Goal: Check status: Check status

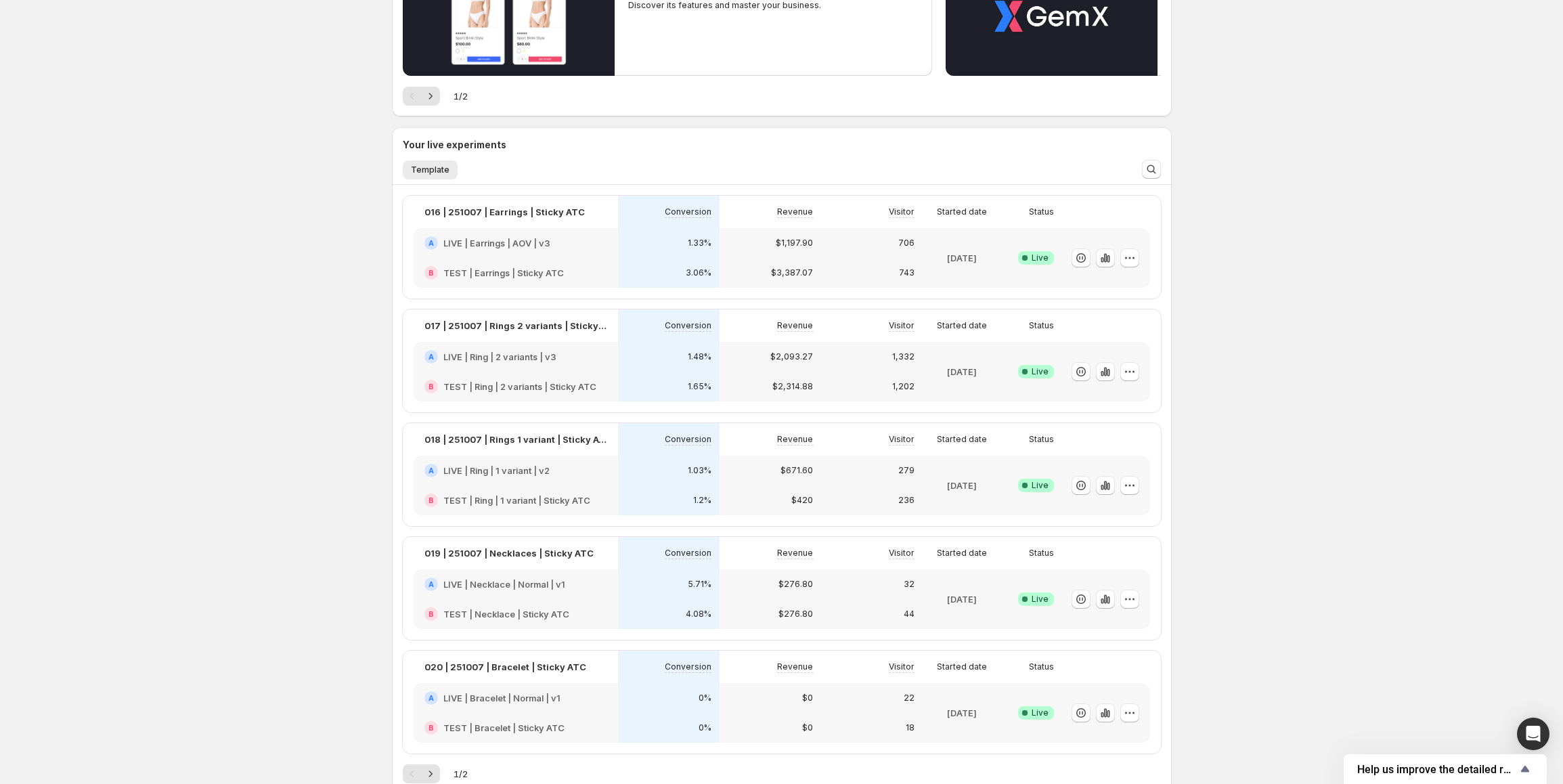
scroll to position [271, 0]
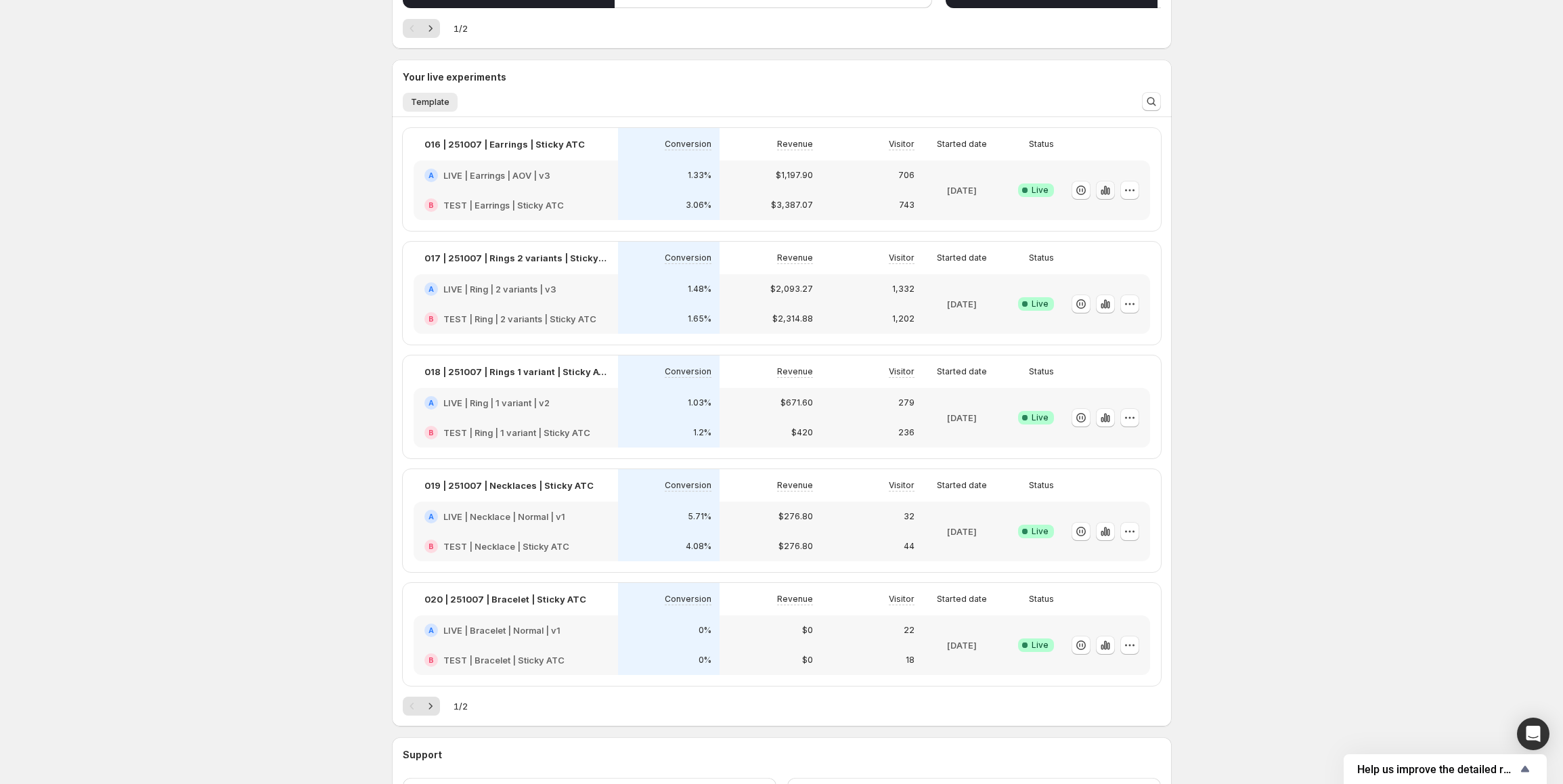
click at [1112, 186] on icon "button" at bounding box center [1104, 189] width 13 height 13
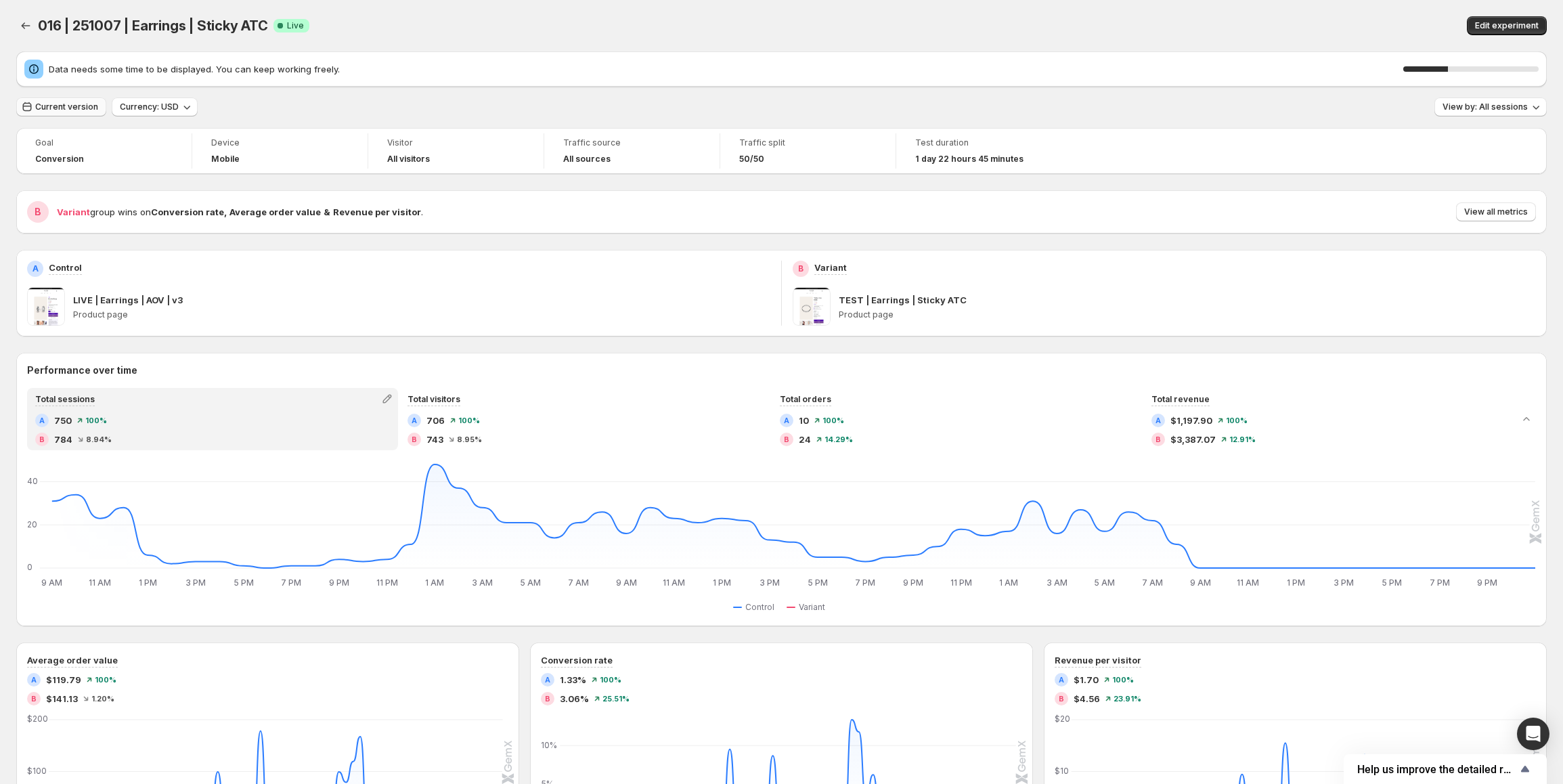
click at [89, 106] on span "Current version" at bounding box center [67, 106] width 63 height 11
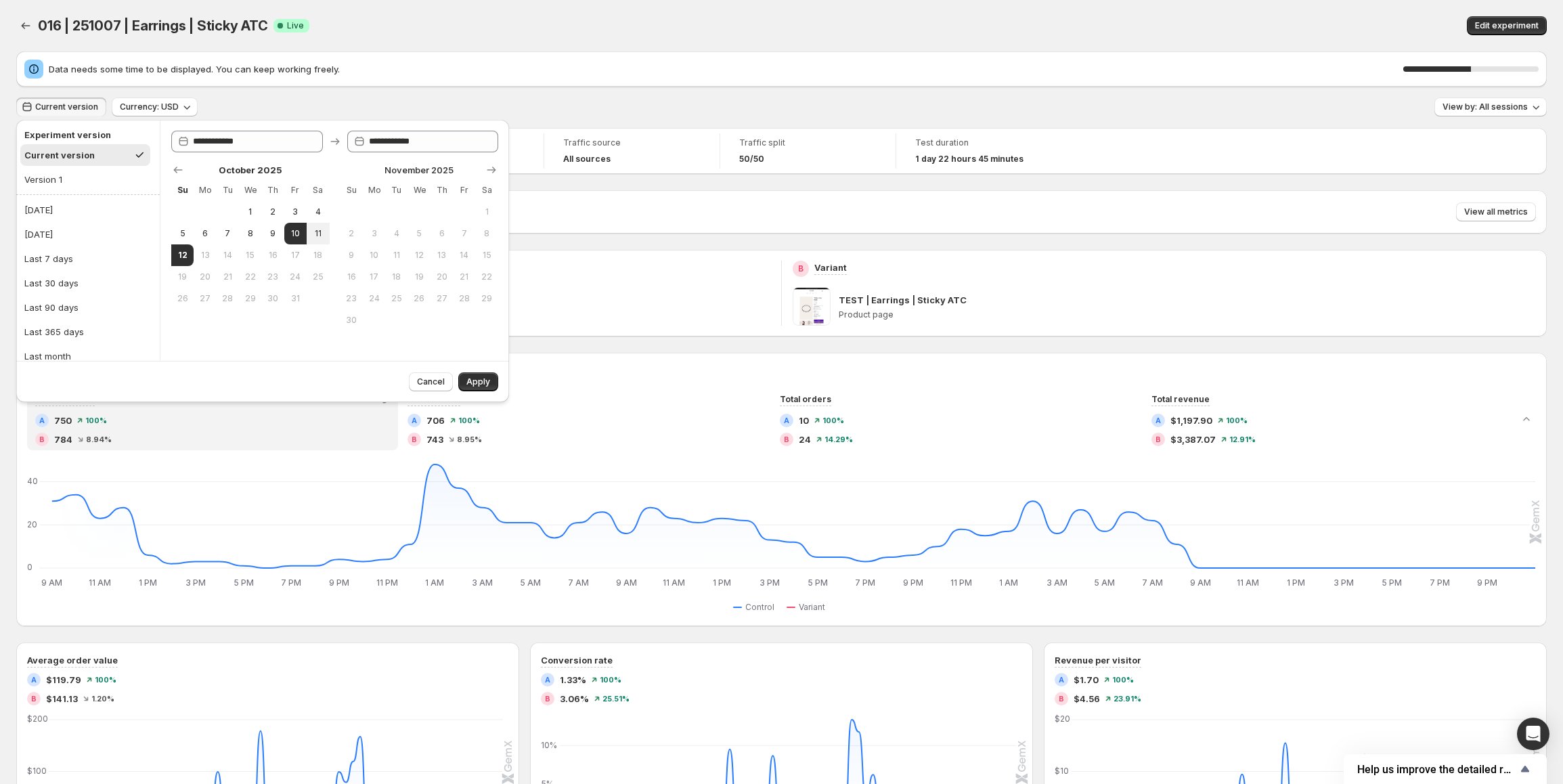
click at [413, 33] on div "016 | 251007 | Earrings | Sticky ATC Success Complete Live" at bounding box center [459, 26] width 842 height 19
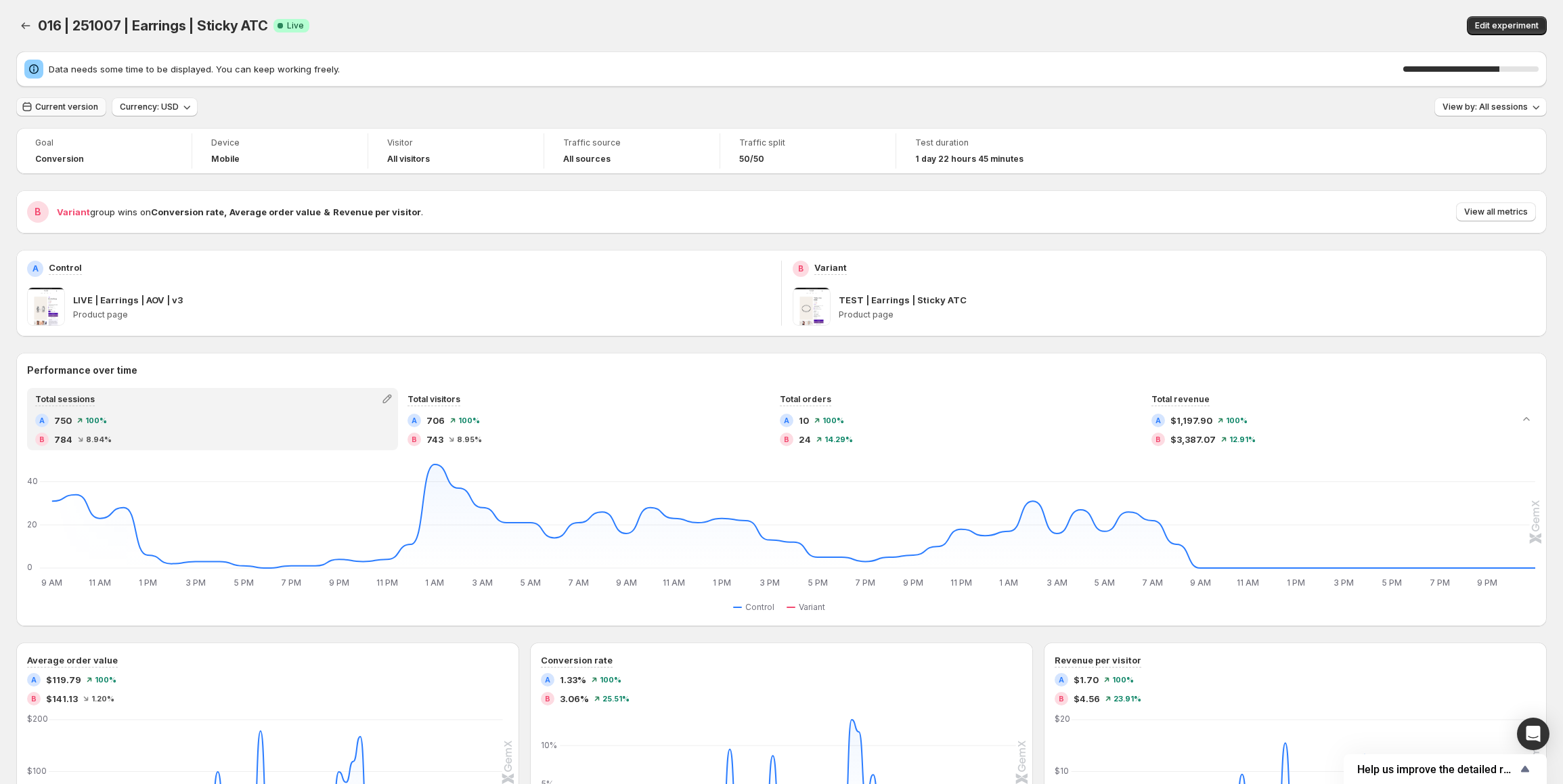
click at [63, 104] on span "Current version" at bounding box center [67, 106] width 63 height 11
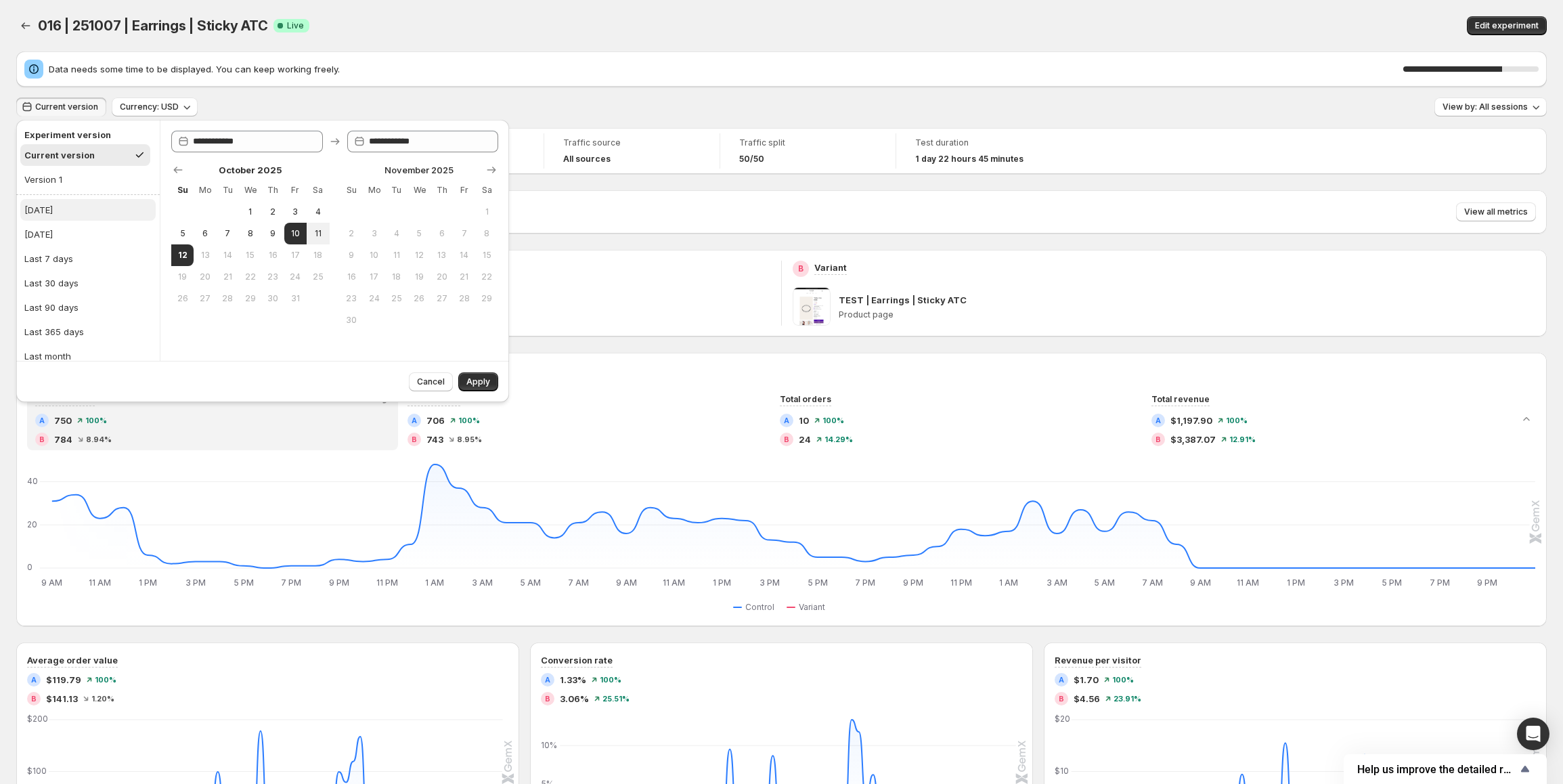
click at [75, 216] on button "[DATE]" at bounding box center [88, 209] width 136 height 22
type input "**********"
click at [470, 380] on span "Apply" at bounding box center [478, 382] width 24 height 11
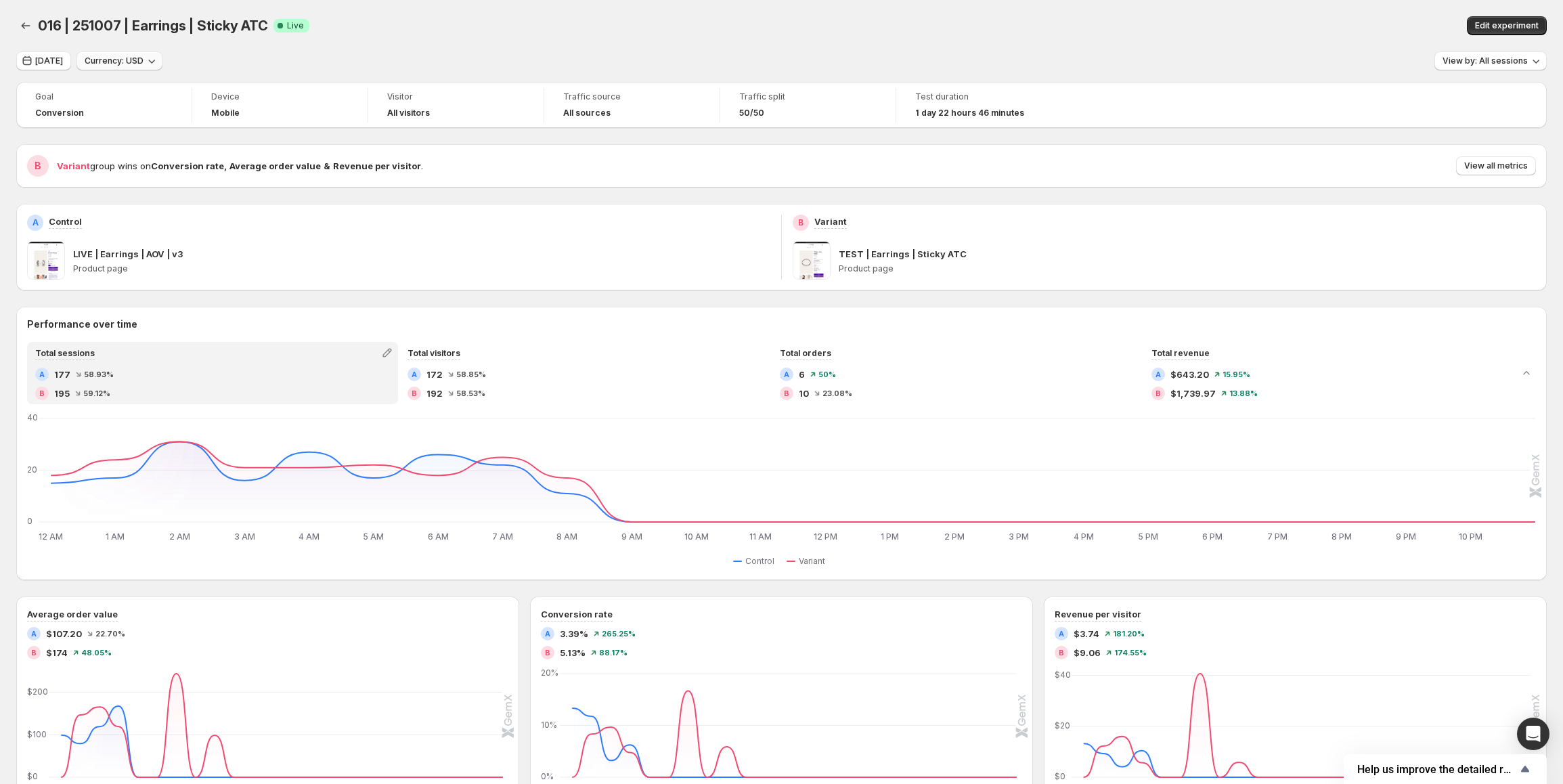
click at [101, 66] on span "Currency: USD" at bounding box center [114, 61] width 59 height 11
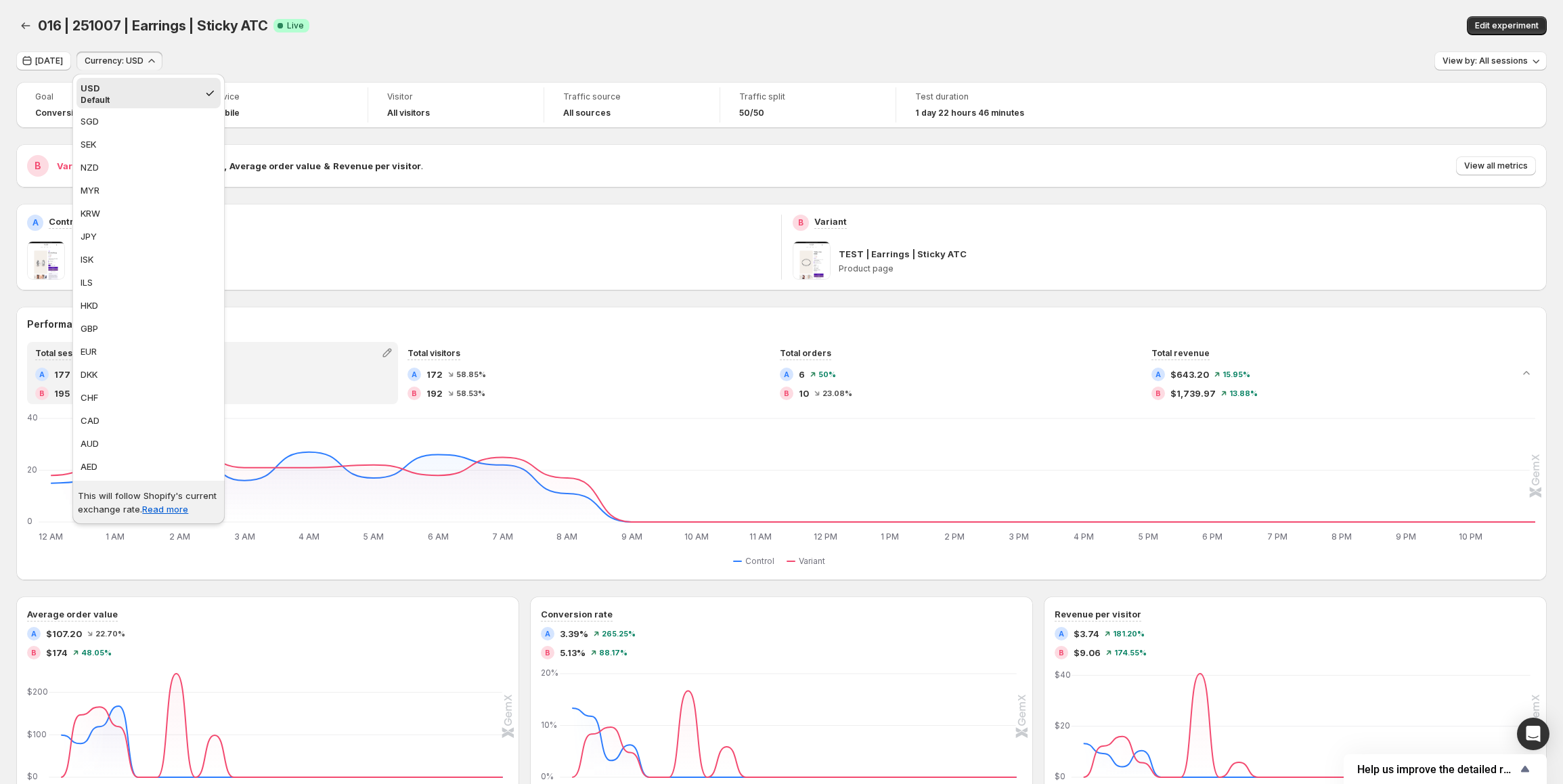
click at [94, 66] on span "Currency: USD" at bounding box center [114, 61] width 59 height 11
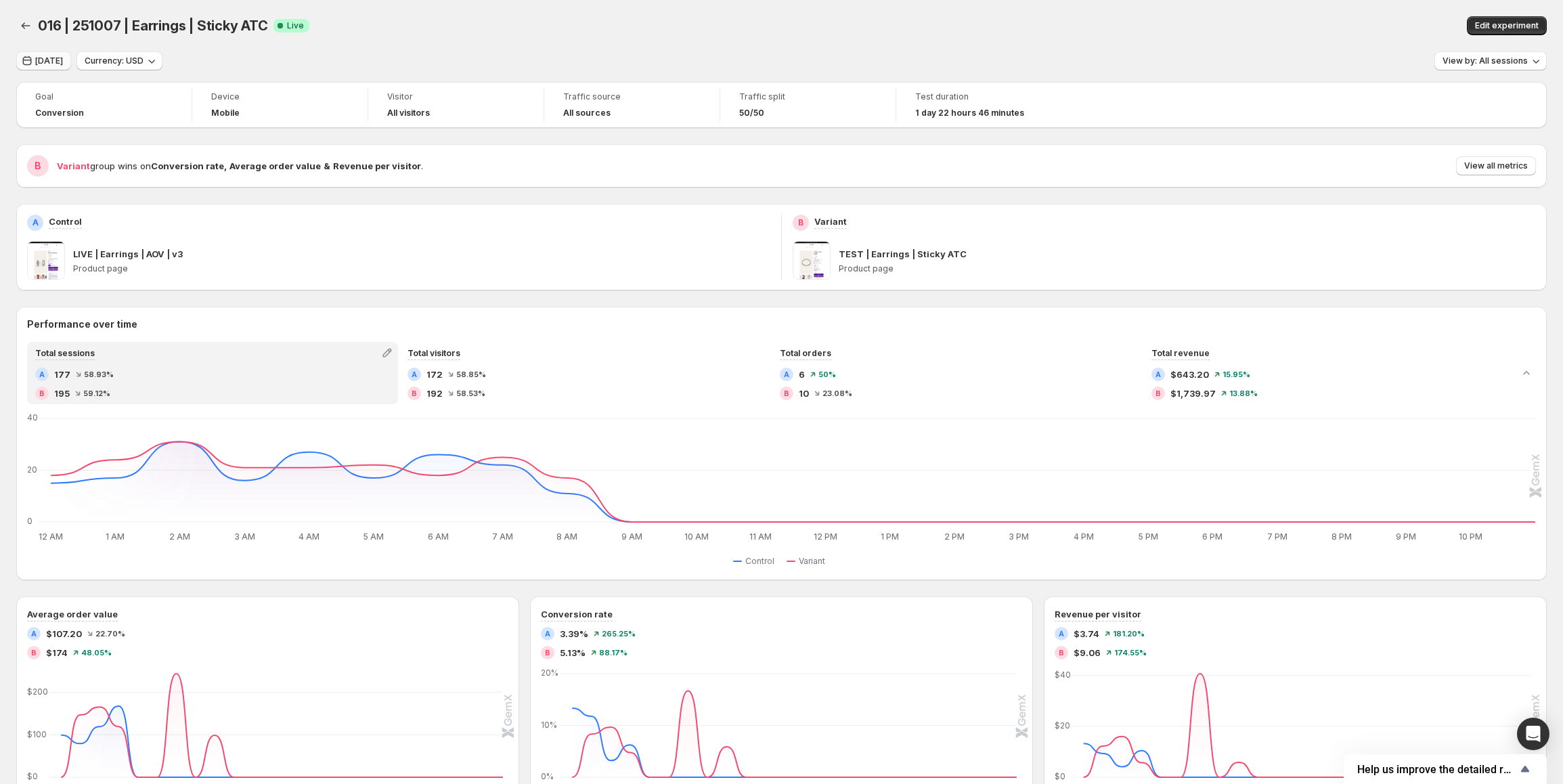
click at [51, 64] on span "[DATE]" at bounding box center [49, 61] width 28 height 11
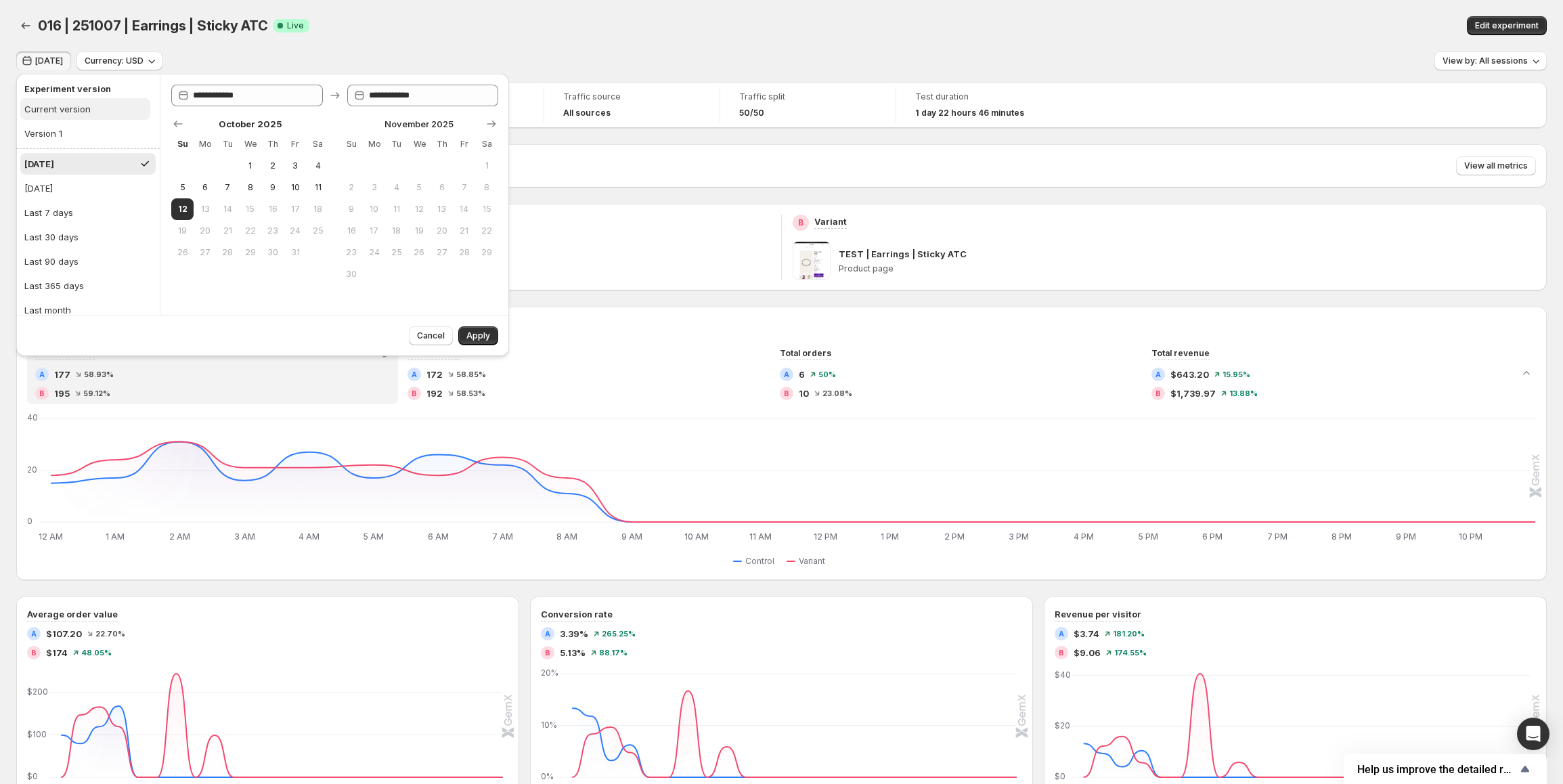
click at [55, 108] on div "Current version" at bounding box center [57, 108] width 66 height 13
type input "**********"
click at [471, 339] on span "Apply" at bounding box center [478, 335] width 24 height 11
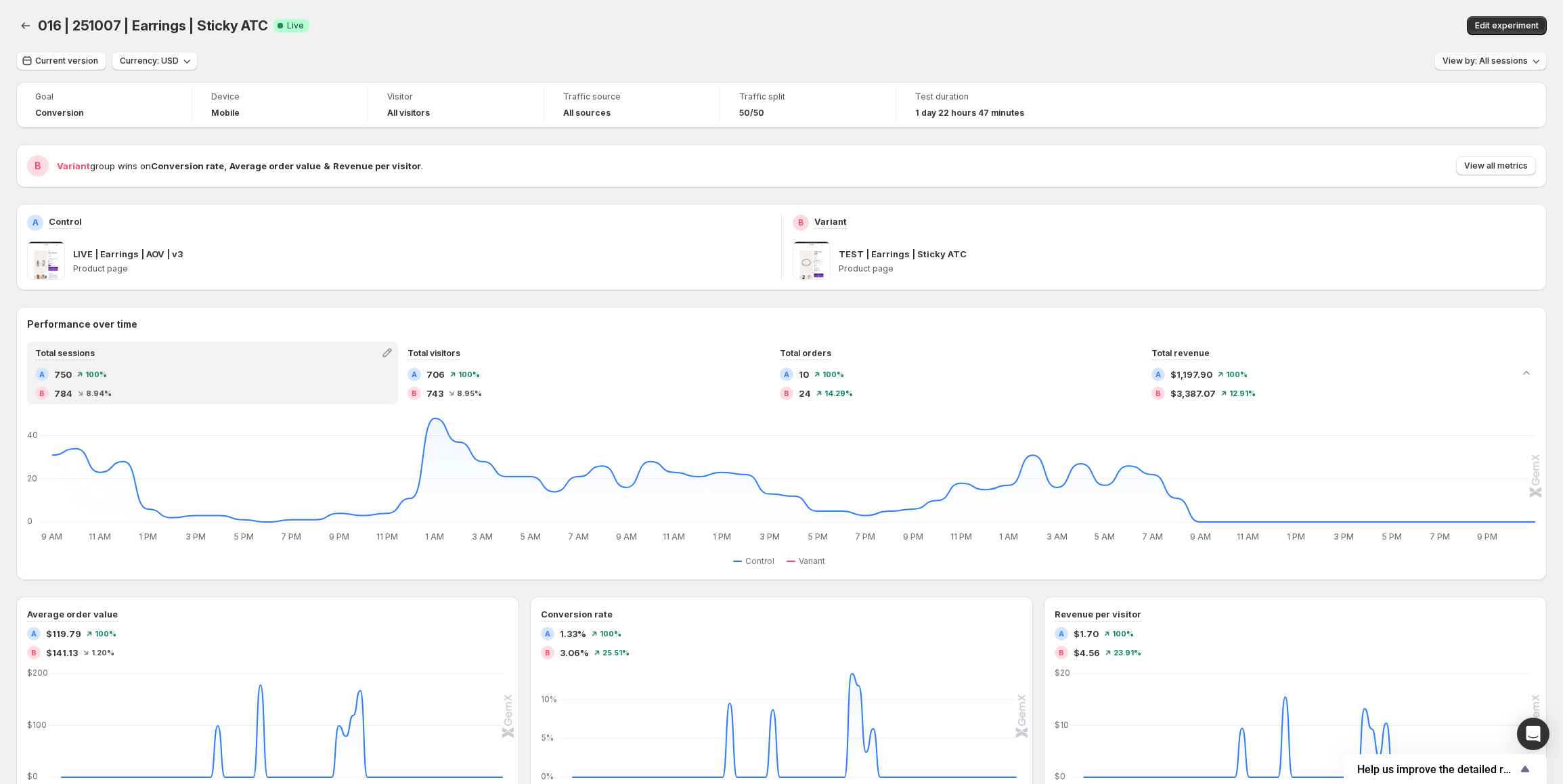
click at [1506, 64] on span "View by: All sessions" at bounding box center [1485, 61] width 85 height 11
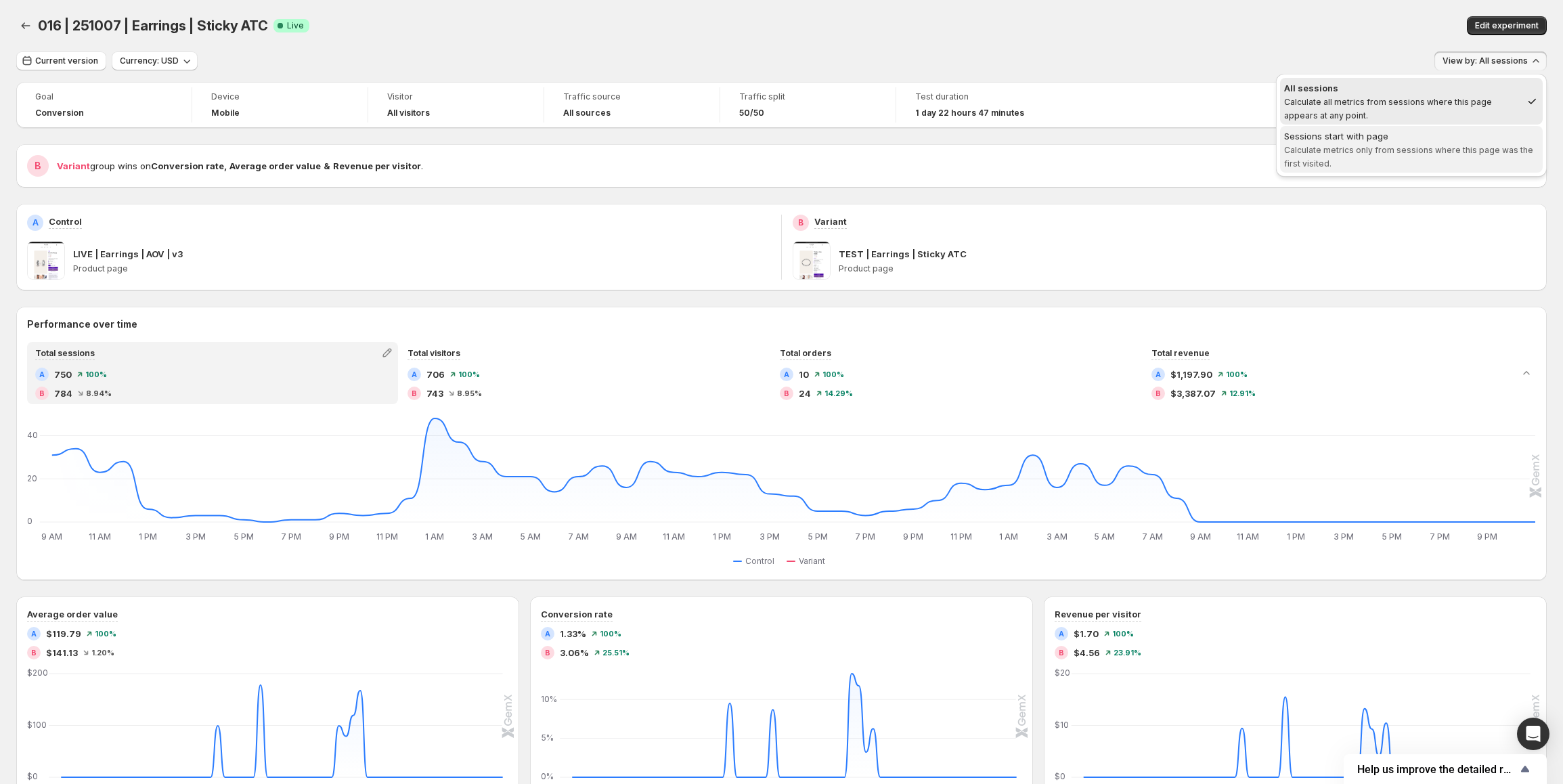
click at [1327, 154] on span "Calculate metrics only from sessions where this page was the first visited." at bounding box center [1408, 157] width 249 height 24
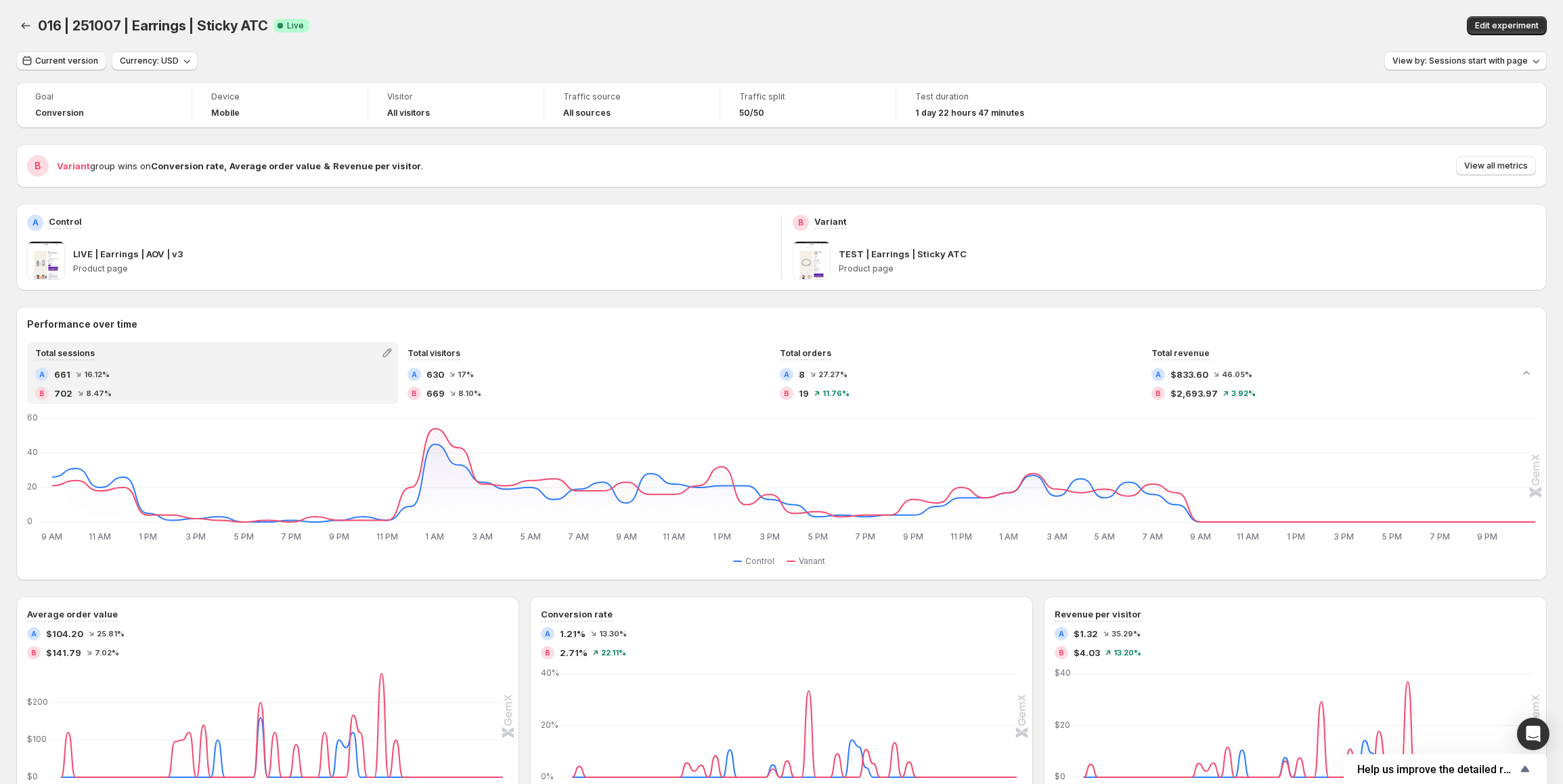
click at [66, 68] on button "Current version" at bounding box center [61, 61] width 90 height 19
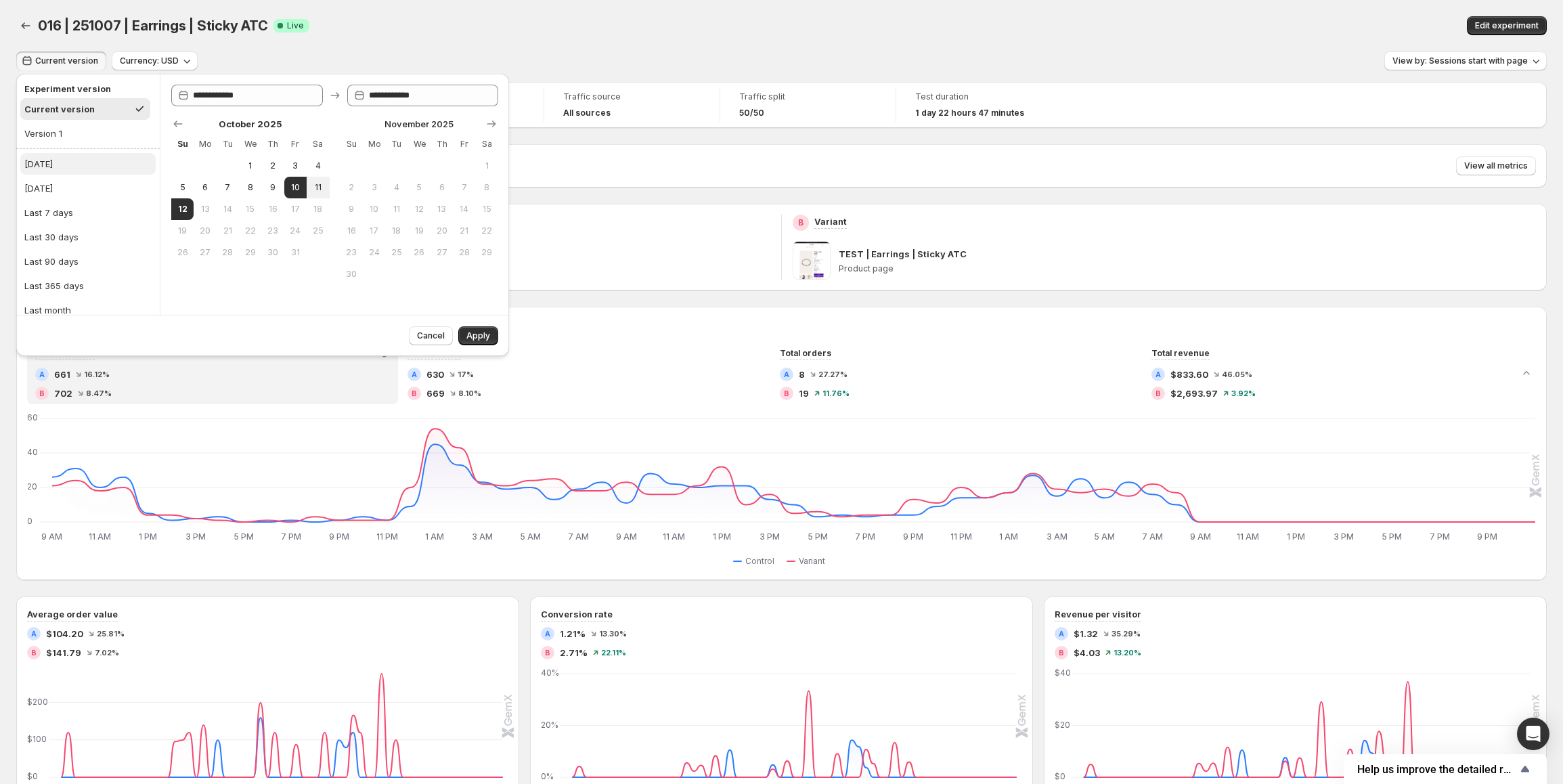
drag, startPoint x: 55, startPoint y: 178, endPoint x: 55, endPoint y: 167, distance: 11.0
click at [55, 167] on ul "[DATE] [DATE] Last 7 days Last 30 days Last 90 days Last 365 days Last month La…" at bounding box center [88, 261] width 136 height 216
click at [55, 167] on button "[DATE]" at bounding box center [88, 164] width 136 height 22
type input "**********"
click at [481, 333] on span "Apply" at bounding box center [478, 335] width 24 height 11
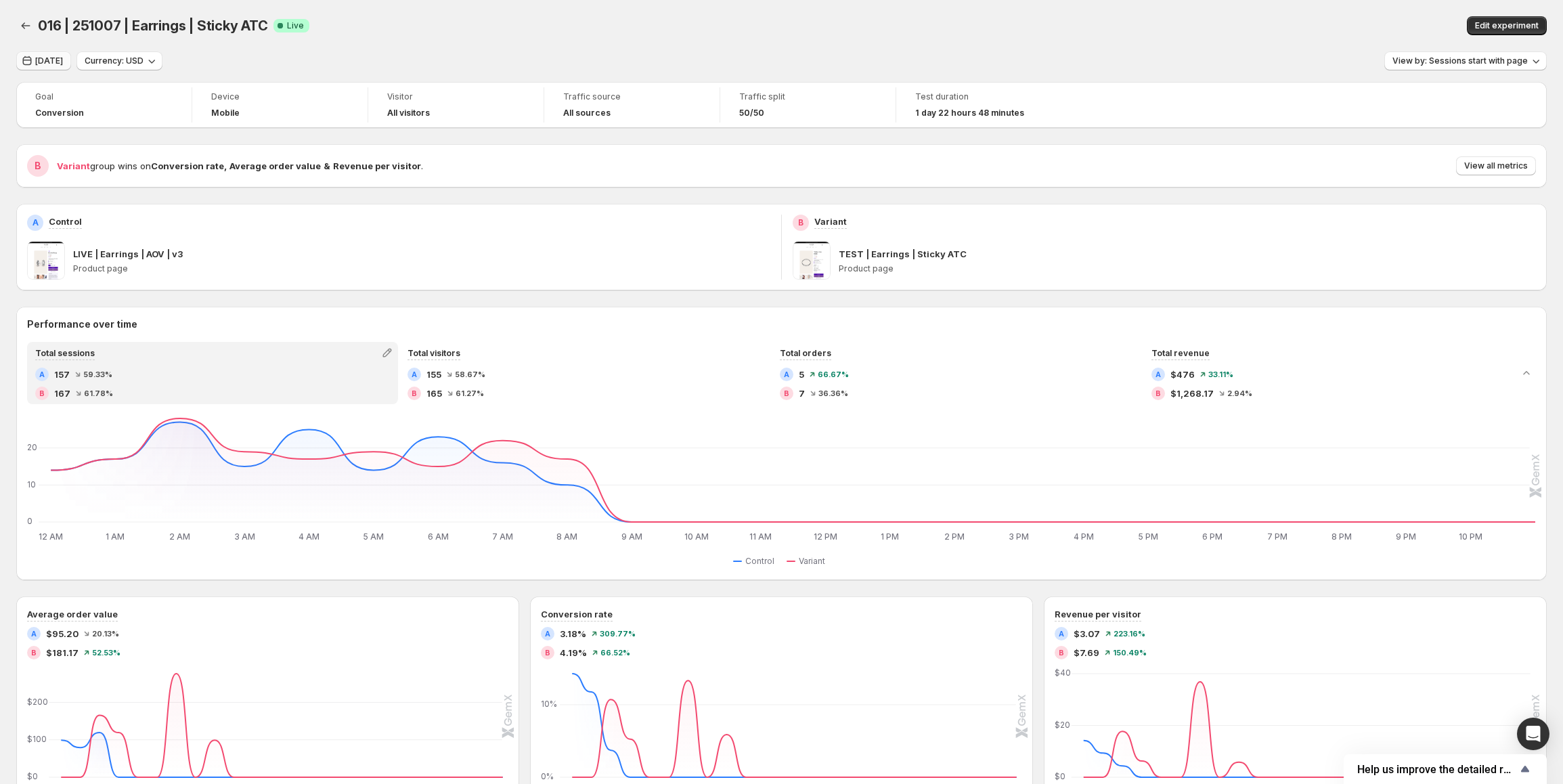
click at [48, 66] on span "[DATE]" at bounding box center [49, 61] width 28 height 11
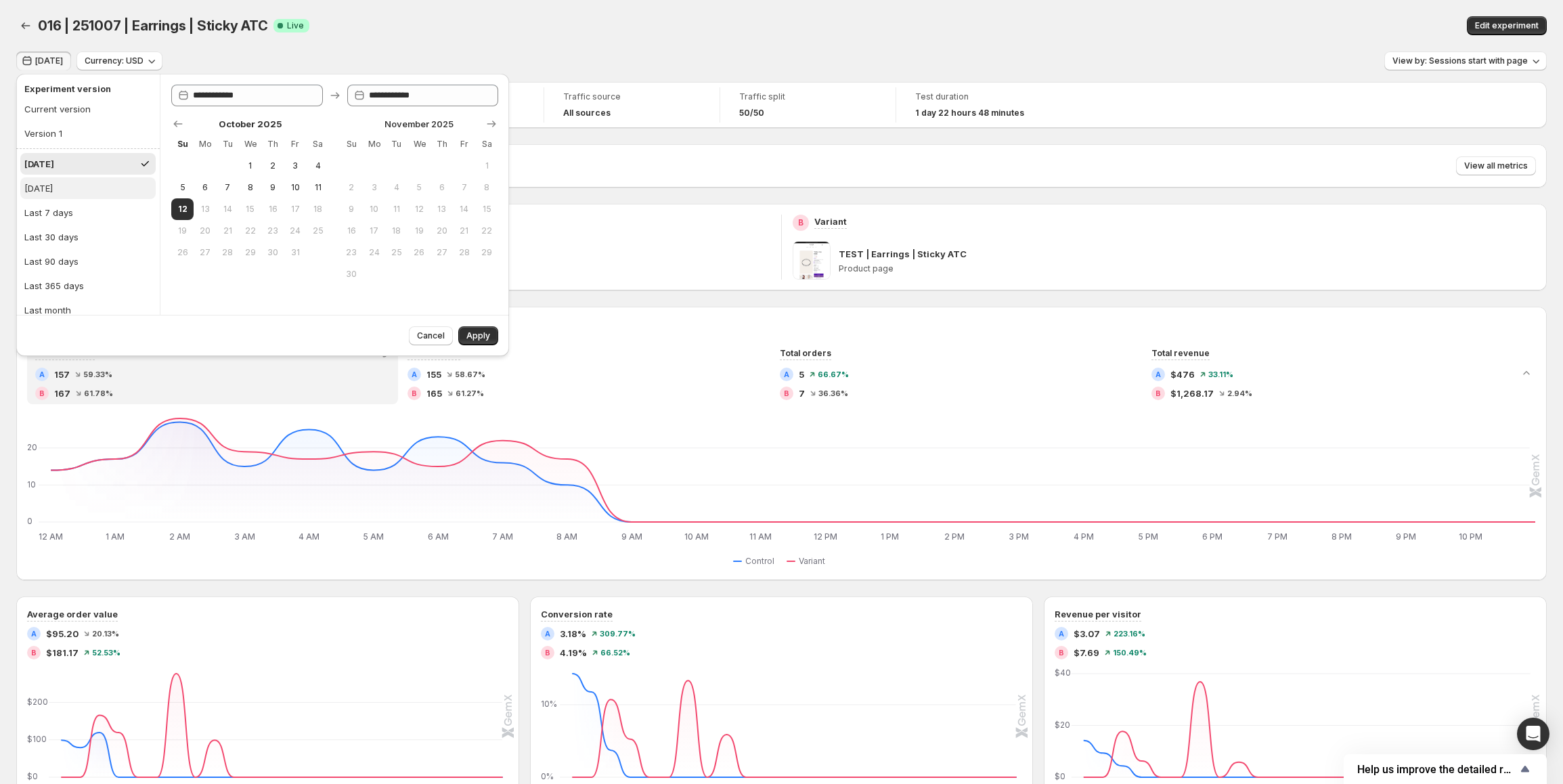
click at [70, 192] on button "[DATE]" at bounding box center [88, 188] width 136 height 22
type input "**********"
click at [488, 339] on span "Apply" at bounding box center [478, 335] width 24 height 11
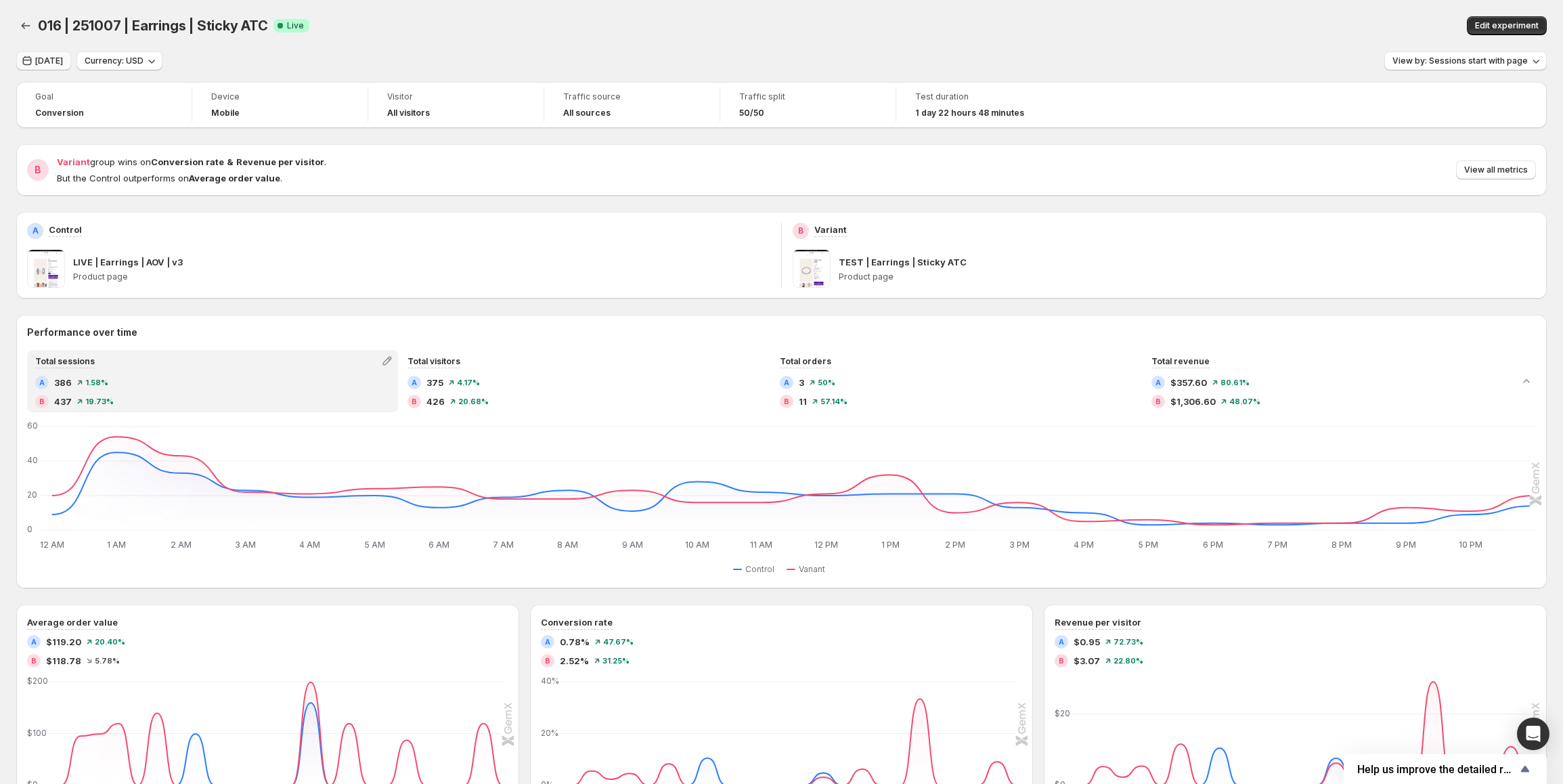
click at [63, 63] on span "[DATE]" at bounding box center [49, 61] width 28 height 11
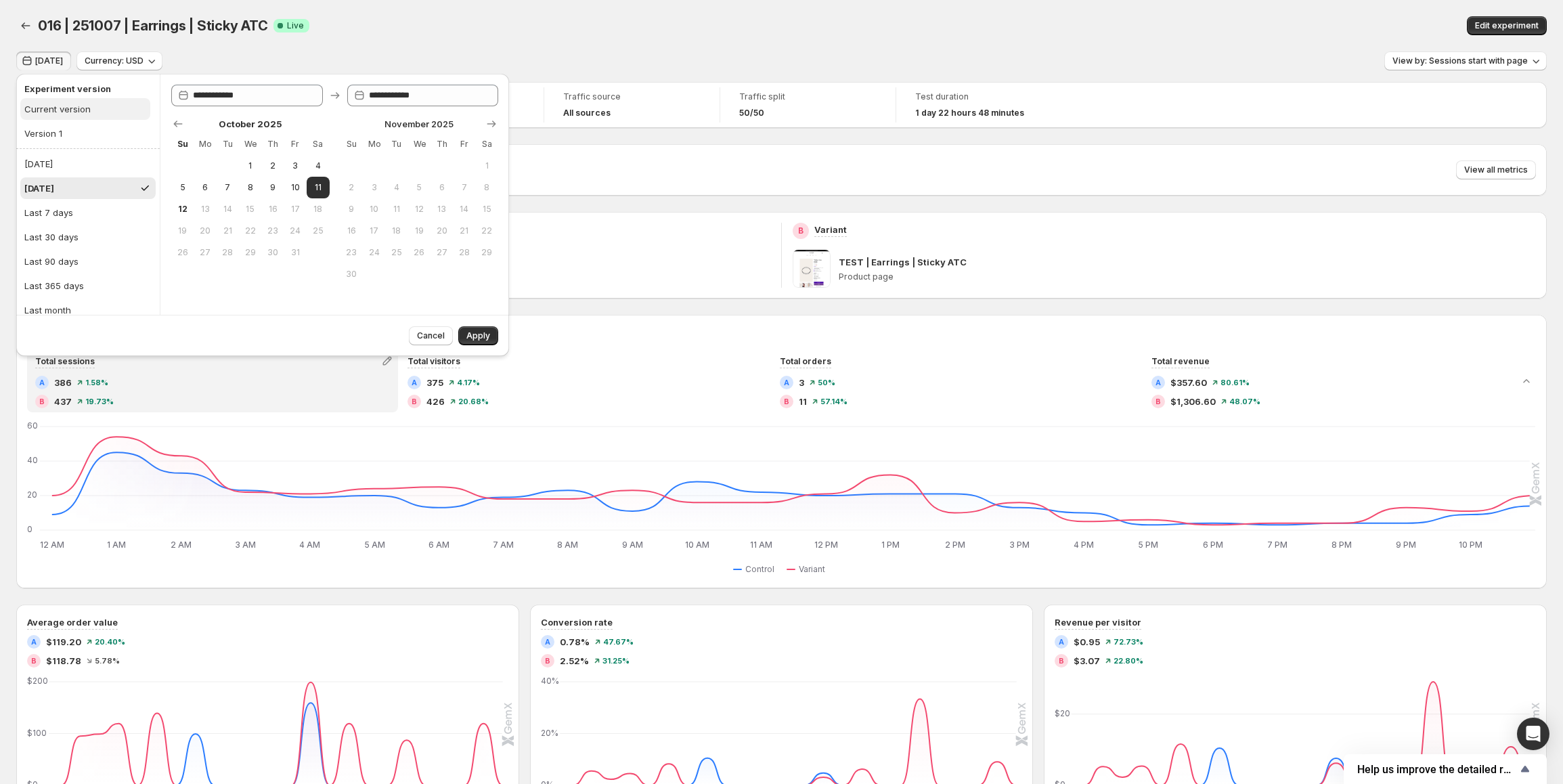
click at [70, 108] on div "Current version" at bounding box center [57, 108] width 66 height 13
type input "**********"
click at [480, 339] on span "Apply" at bounding box center [478, 335] width 24 height 11
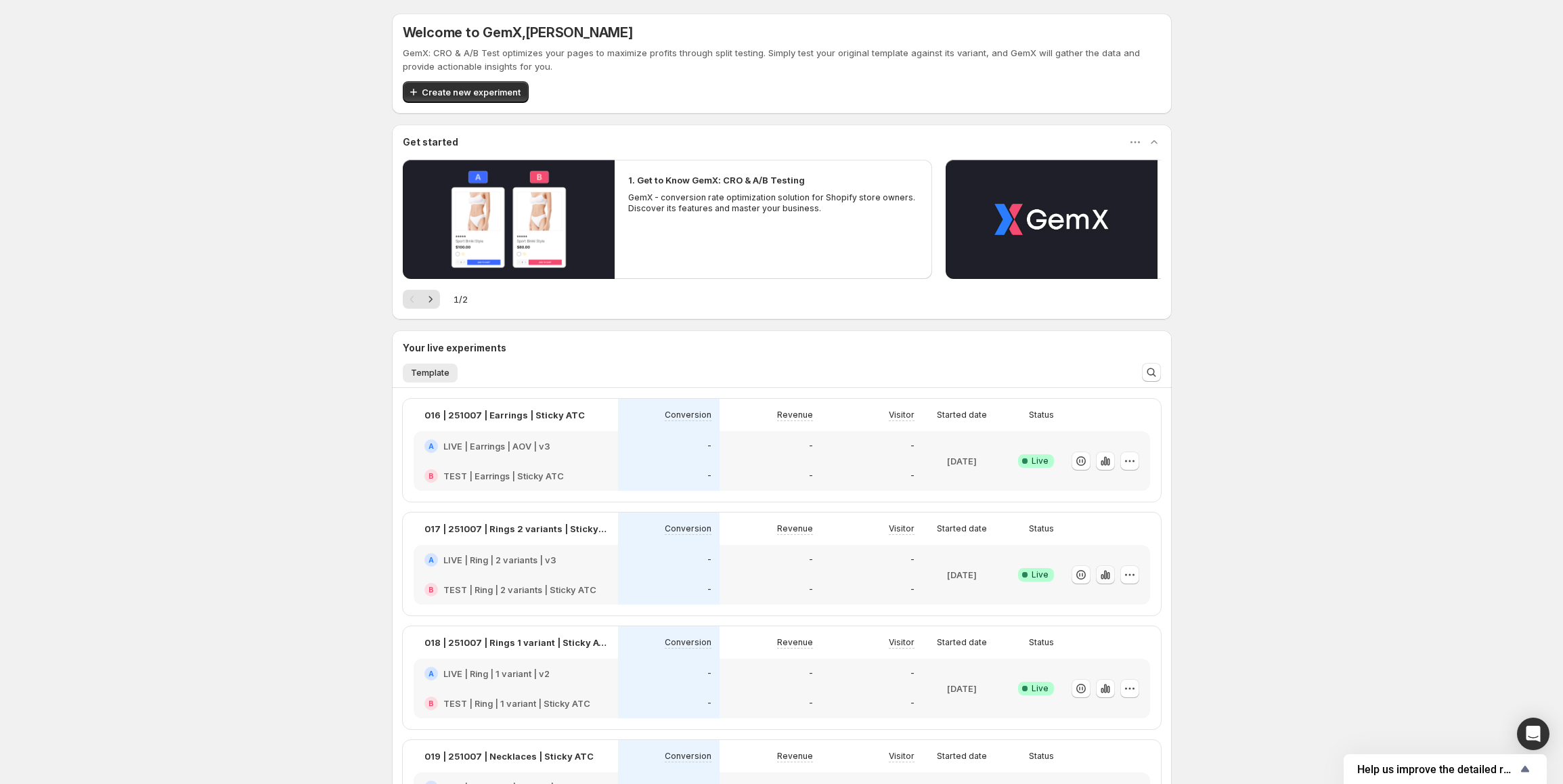
click at [1106, 572] on icon "button" at bounding box center [1104, 575] width 3 height 9
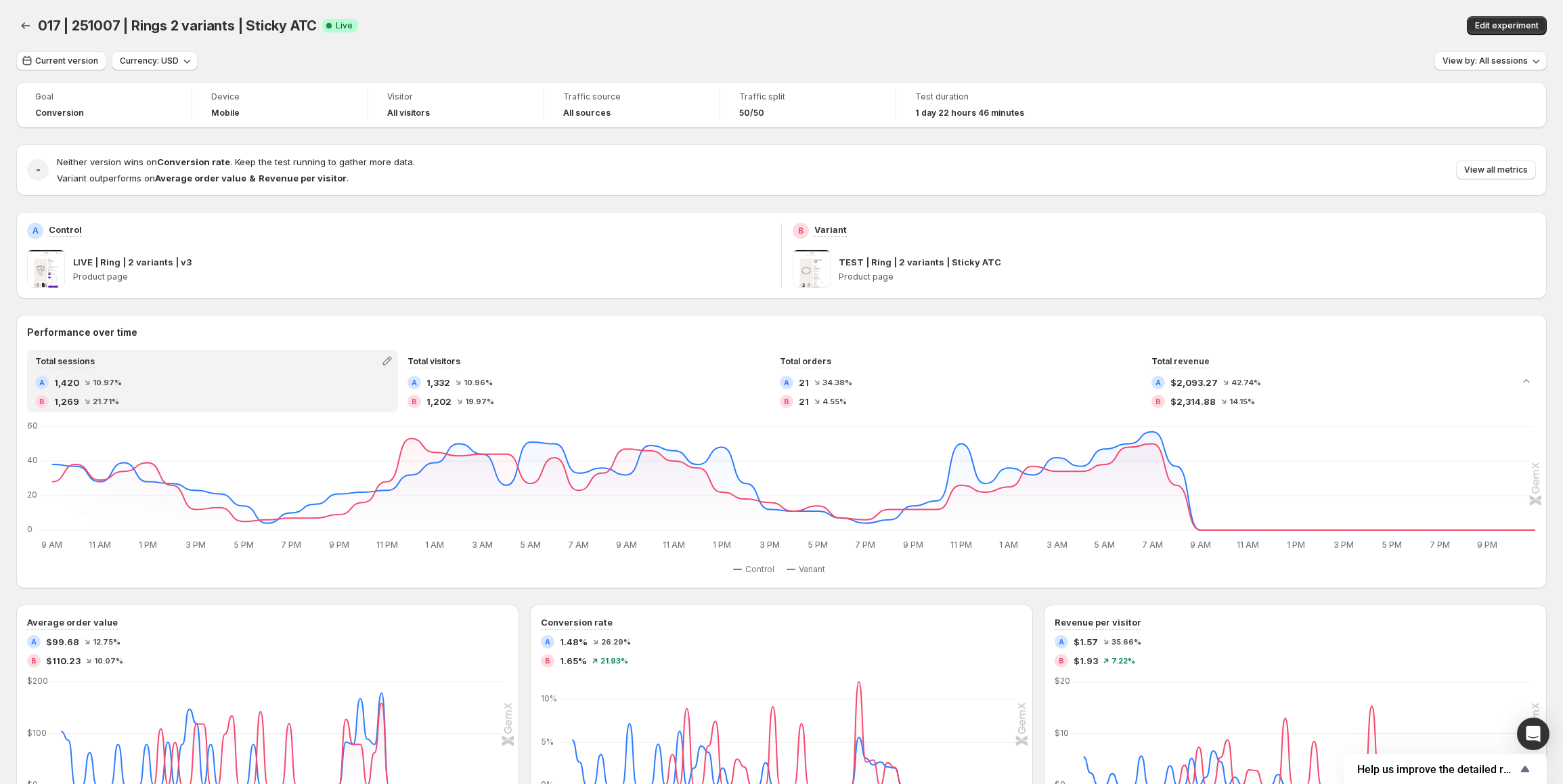
click at [573, 24] on div "017 | 251007 | Rings 2 variants | Sticky ATC Success Complete Live" at bounding box center [471, 26] width 866 height 19
click at [66, 65] on span "Current version" at bounding box center [67, 61] width 63 height 11
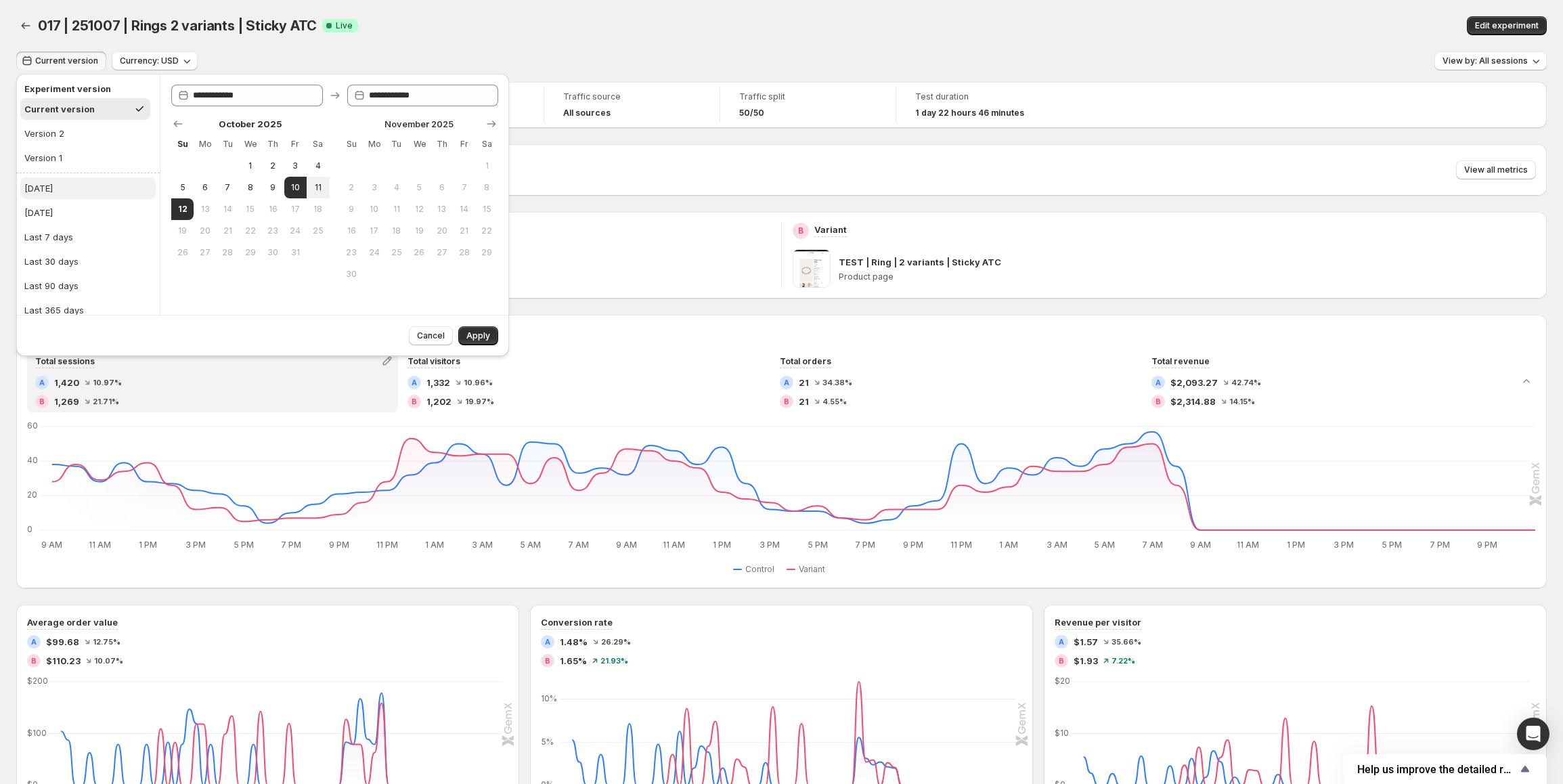
click at [80, 189] on button "[DATE]" at bounding box center [88, 188] width 136 height 22
type input "**********"
click at [486, 341] on span "Apply" at bounding box center [478, 335] width 24 height 11
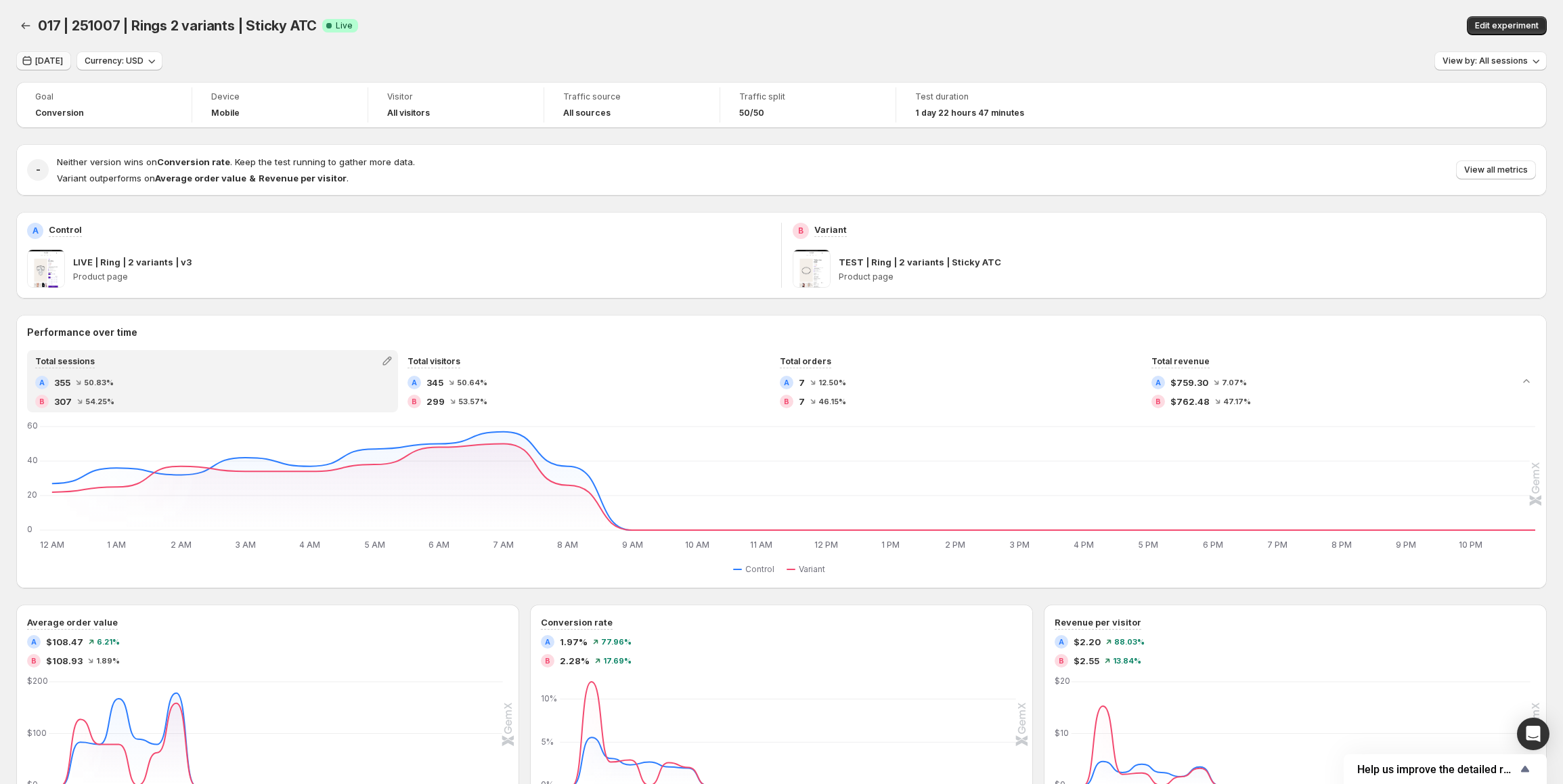
click at [31, 53] on button "[DATE]" at bounding box center [43, 61] width 55 height 19
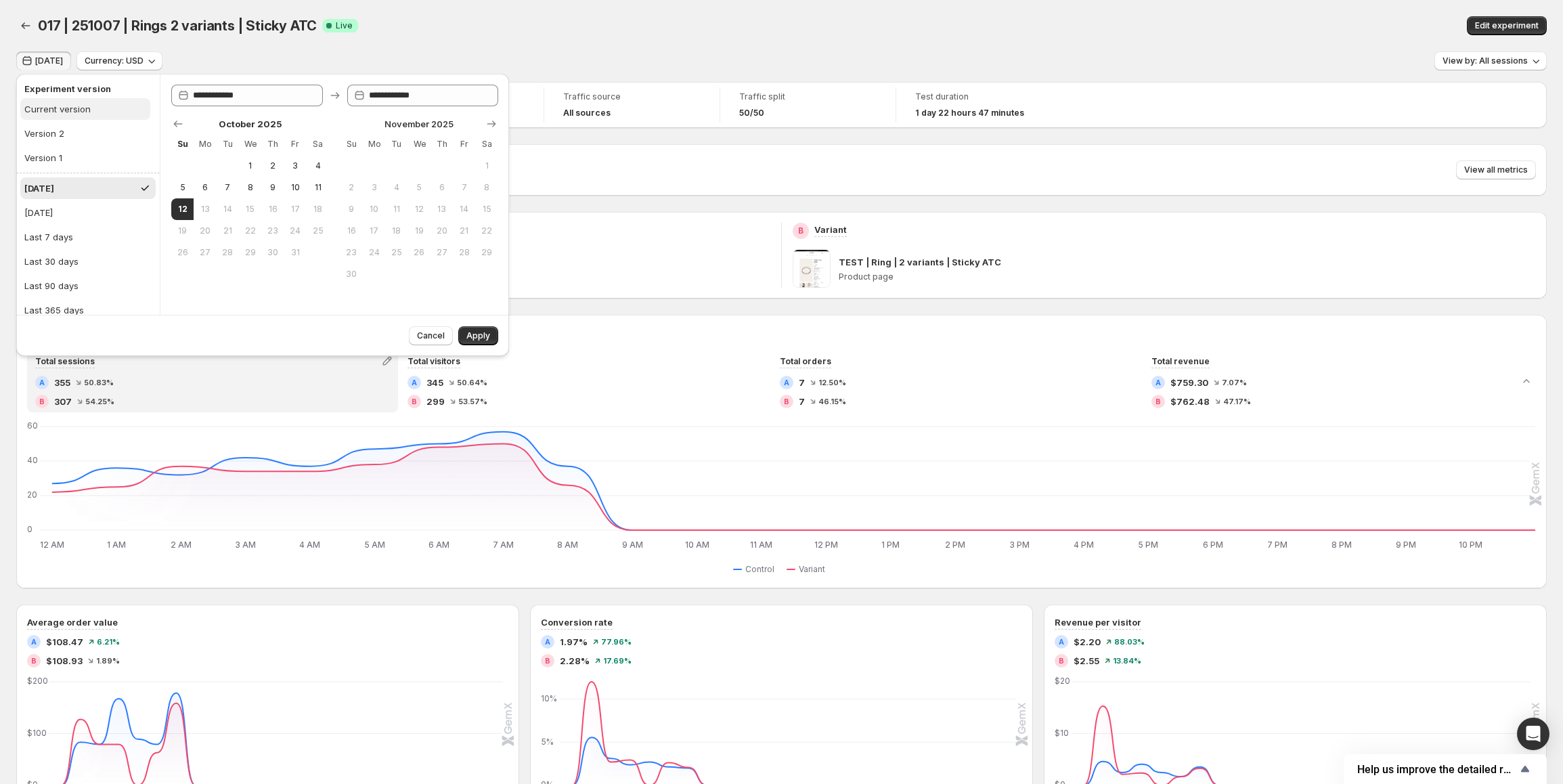
click at [92, 106] on button "Current version" at bounding box center [85, 109] width 130 height 22
type input "**********"
click at [488, 343] on button "Apply" at bounding box center [478, 336] width 40 height 19
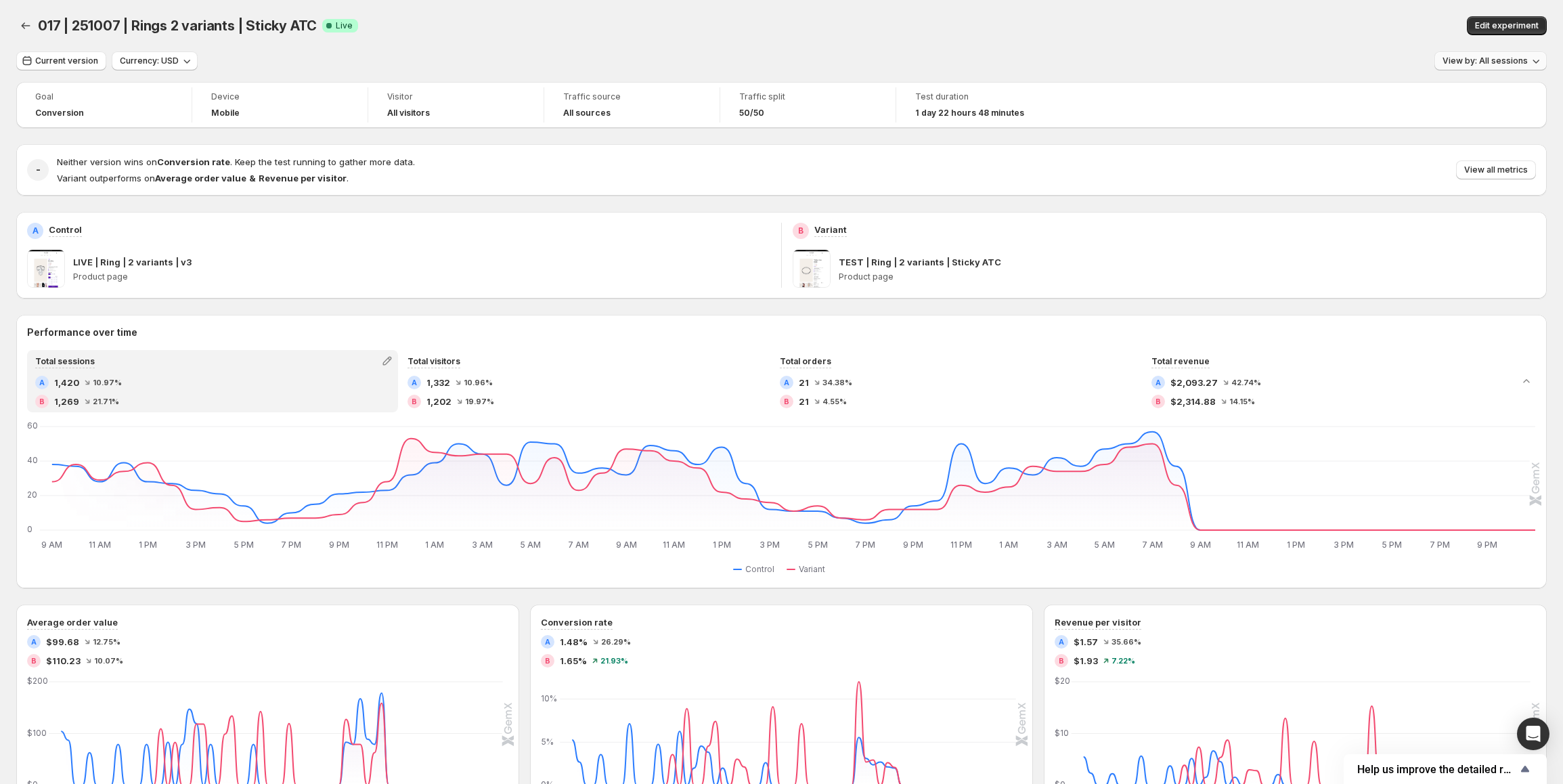
click at [1492, 62] on span "View by: All sessions" at bounding box center [1485, 61] width 85 height 11
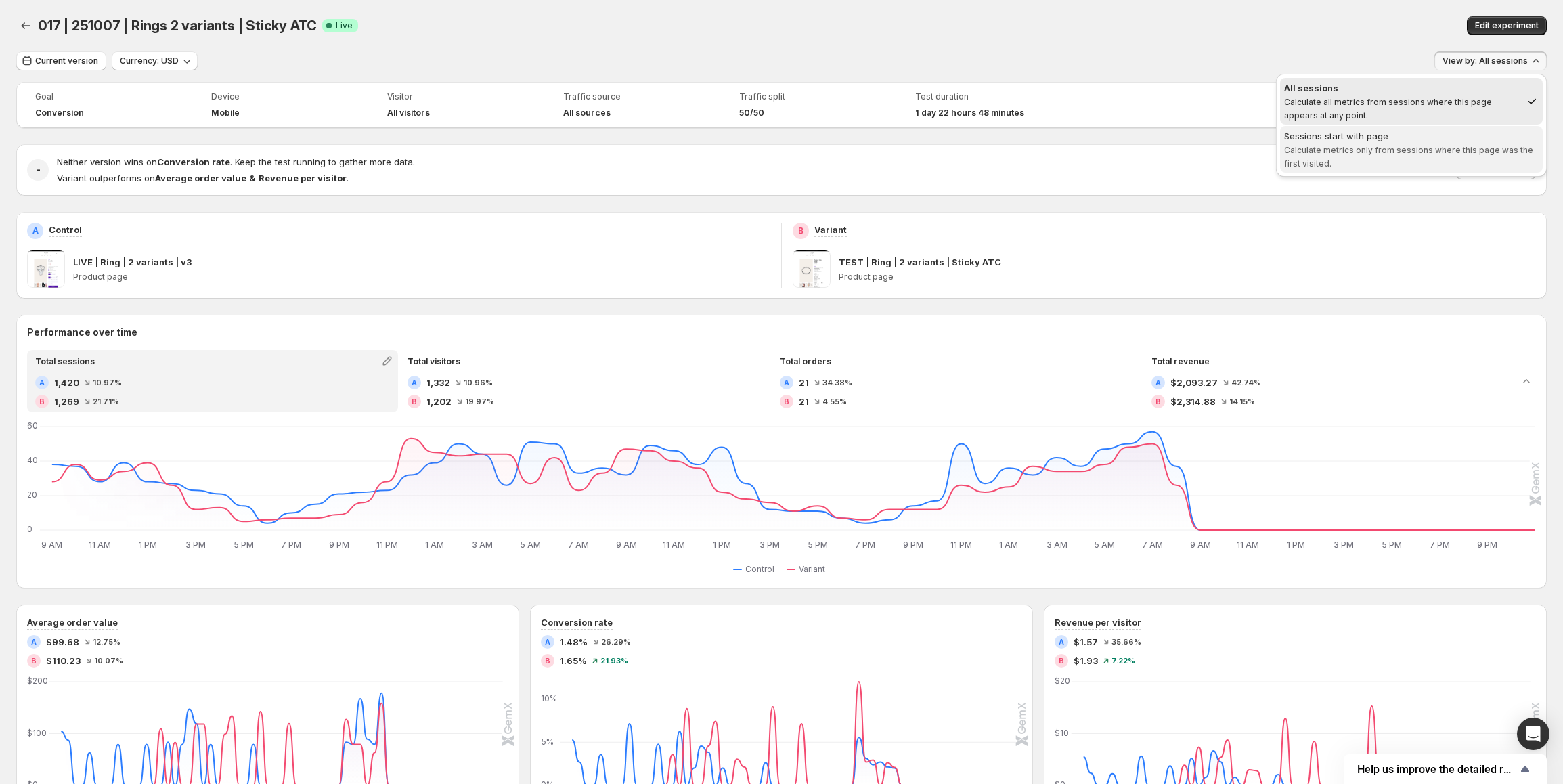
click at [1385, 143] on span "Sessions start with page Calculate metrics only from sessions where this page w…" at bounding box center [1411, 150] width 254 height 40
